Goal: Information Seeking & Learning: Learn about a topic

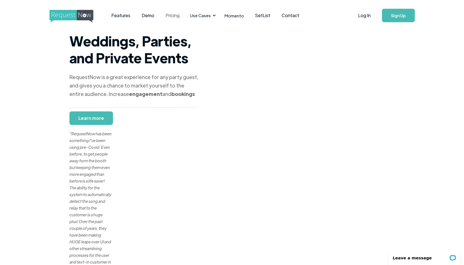
click at [174, 15] on link "Pricing" at bounding box center [172, 15] width 25 height 17
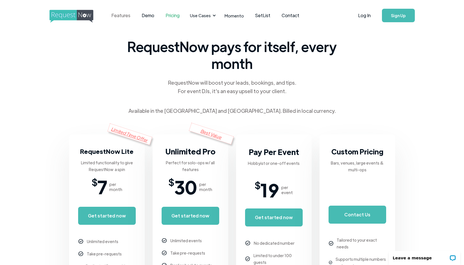
click at [124, 16] on link "Features" at bounding box center [121, 15] width 30 height 17
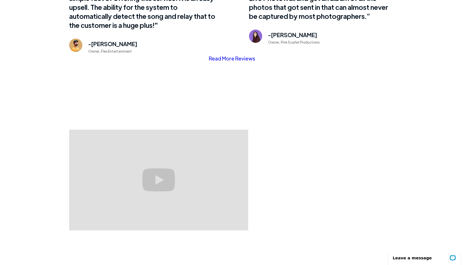
scroll to position [436, 0]
